Goal: Find specific page/section: Find specific page/section

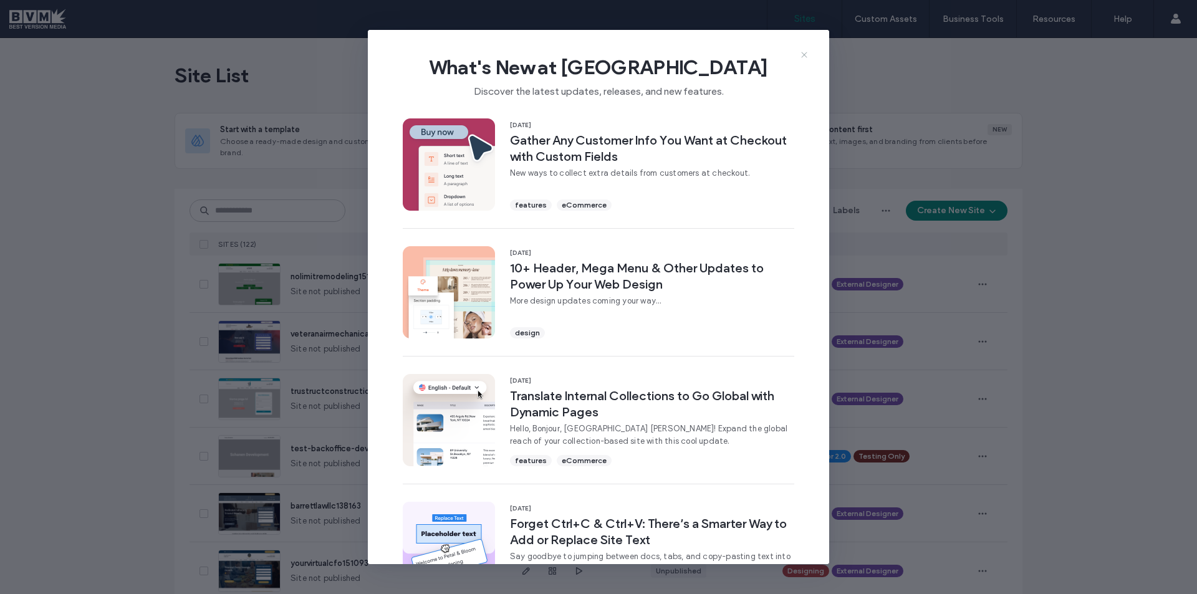
click at [805, 52] on icon at bounding box center [804, 55] width 10 height 10
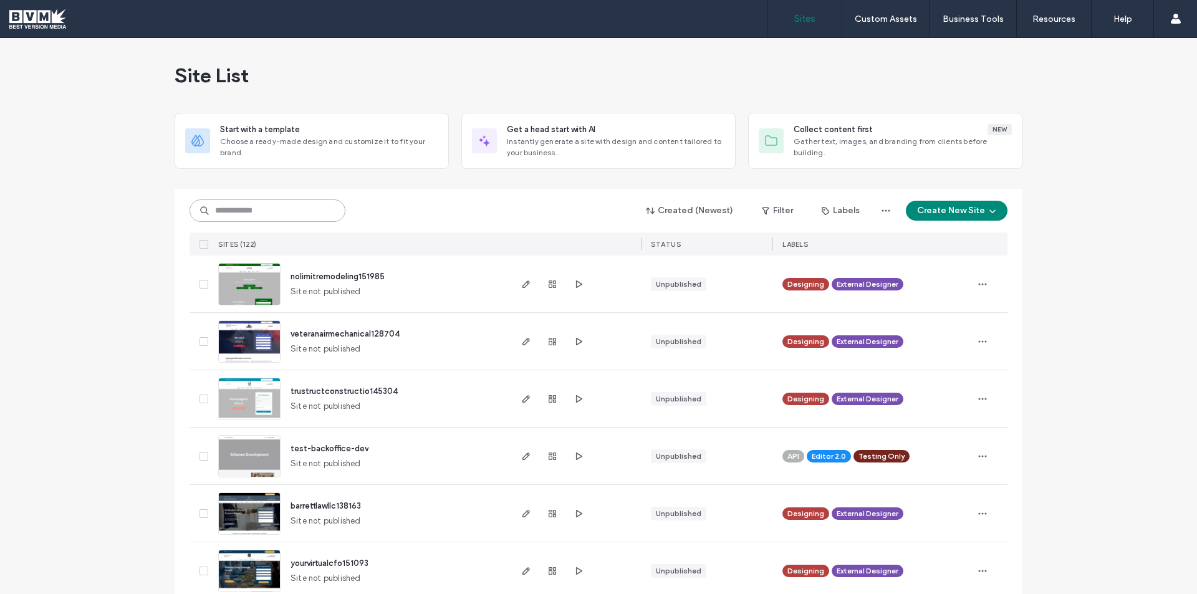
click at [266, 211] on input at bounding box center [268, 211] width 156 height 22
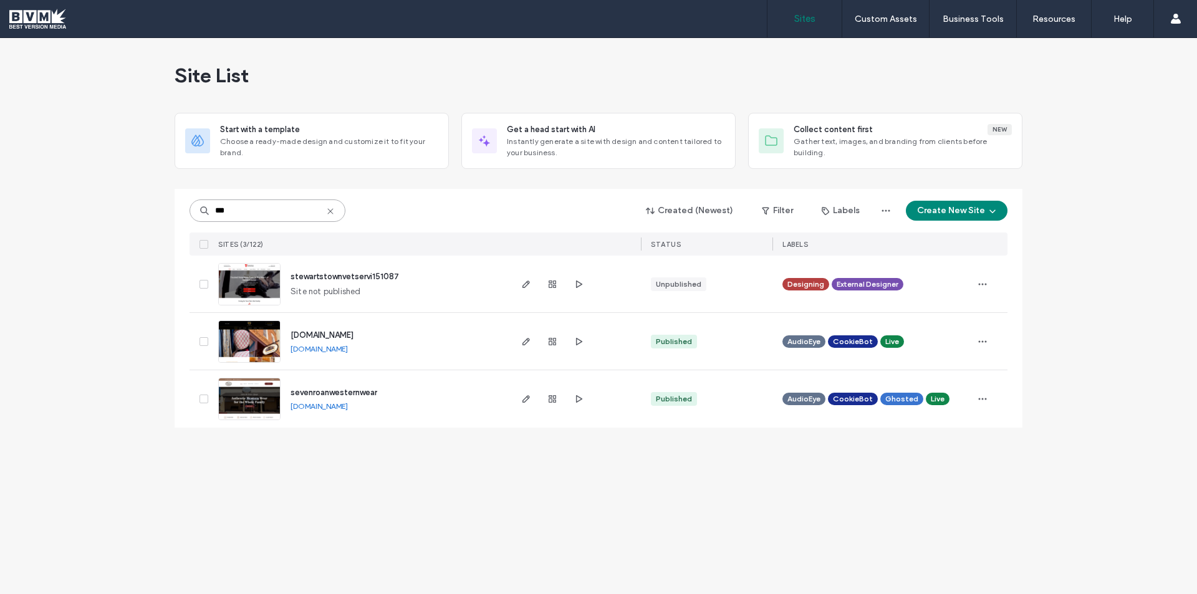
type input "***"
drag, startPoint x: 291, startPoint y: 289, endPoint x: 403, endPoint y: 294, distance: 111.7
click at [403, 294] on div "stewartstownvetservi151087 Site not published" at bounding box center [395, 284] width 228 height 57
click at [330, 294] on span "Site not published" at bounding box center [326, 292] width 70 height 12
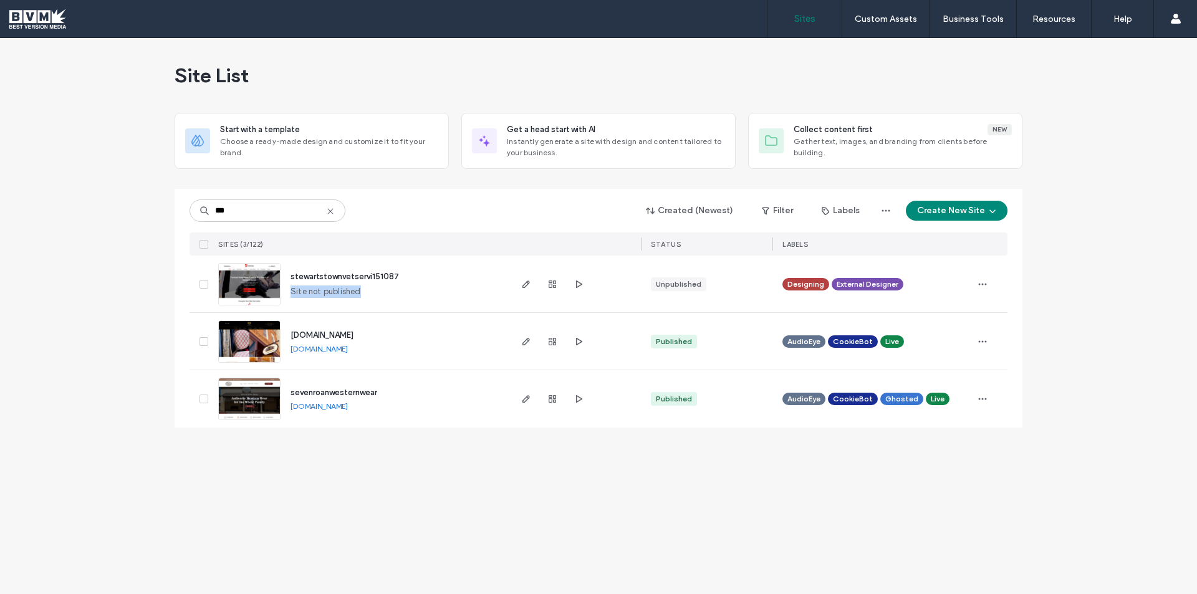
click at [330, 294] on span "Site not published" at bounding box center [326, 292] width 70 height 12
click at [329, 294] on span "Site not published" at bounding box center [326, 292] width 70 height 12
click at [349, 293] on span "Site not published" at bounding box center [326, 292] width 70 height 12
drag, startPoint x: 362, startPoint y: 291, endPoint x: 291, endPoint y: 289, distance: 70.5
click at [291, 289] on div "stewartstownvetservi151087 Site not published" at bounding box center [395, 284] width 228 height 57
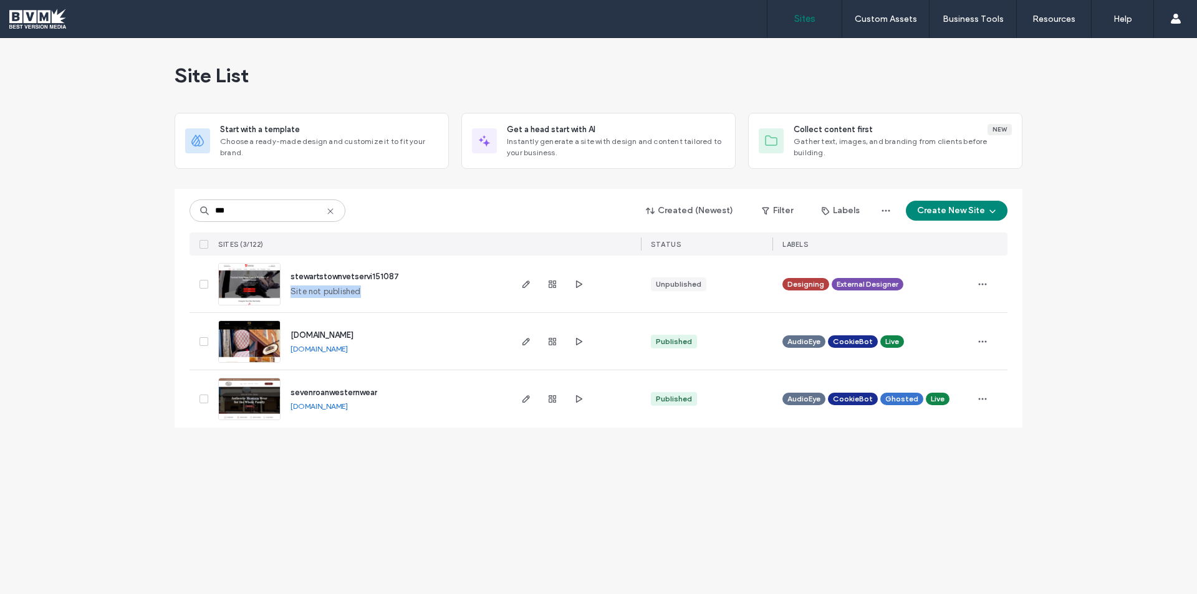
click at [291, 289] on span "Site not published" at bounding box center [326, 292] width 70 height 12
drag, startPoint x: 292, startPoint y: 294, endPoint x: 375, endPoint y: 294, distance: 82.9
click at [375, 294] on div "stewartstownvetservi151087 Site not published" at bounding box center [395, 284] width 228 height 57
click at [354, 291] on span "Site not published" at bounding box center [326, 292] width 70 height 12
click at [580, 287] on icon "button" at bounding box center [579, 284] width 10 height 10
